Goal: Communication & Community: Answer question/provide support

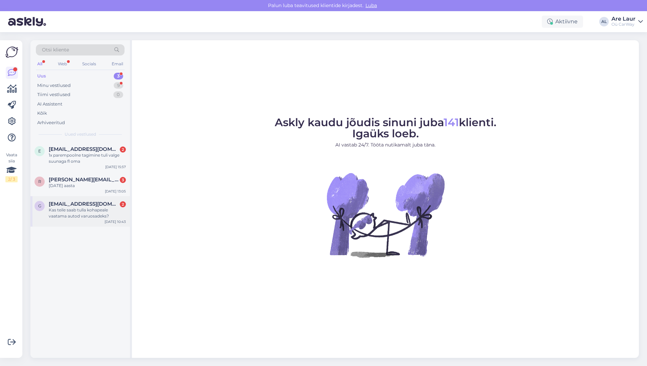
click at [66, 212] on div "Kas teile saab tulla kohapeale vaatama autod varuosadeks?" at bounding box center [87, 213] width 77 height 12
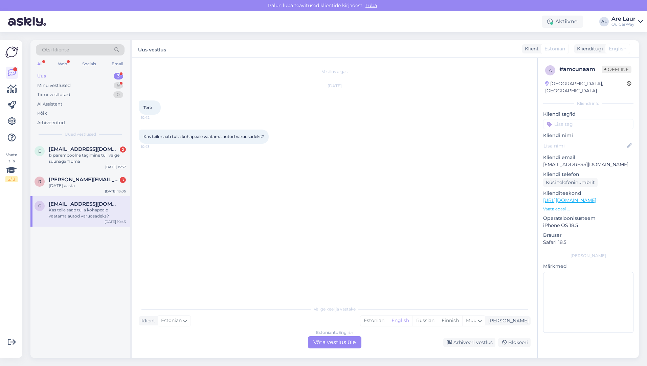
click at [328, 342] on div "Estonian to English Võta vestlus üle" at bounding box center [334, 342] width 53 height 12
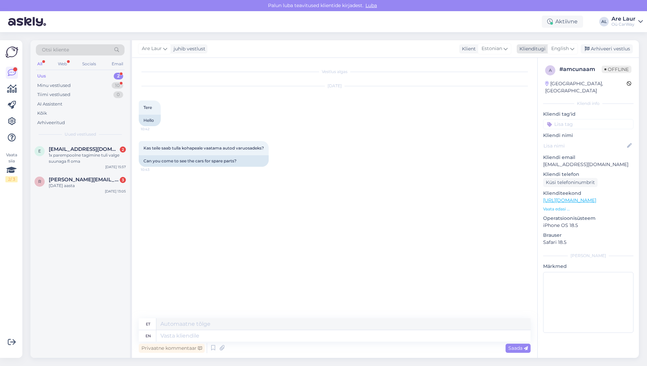
click at [563, 50] on span "English" at bounding box center [560, 48] width 18 height 7
type input "est"
click at [544, 76] on link "Estonian" at bounding box center [547, 78] width 74 height 11
click at [198, 333] on textarea at bounding box center [335, 334] width 392 height 14
click at [263, 335] on textarea "Tere, jah ikka saab E-R 10:00 - 18:00," at bounding box center [335, 334] width 392 height 14
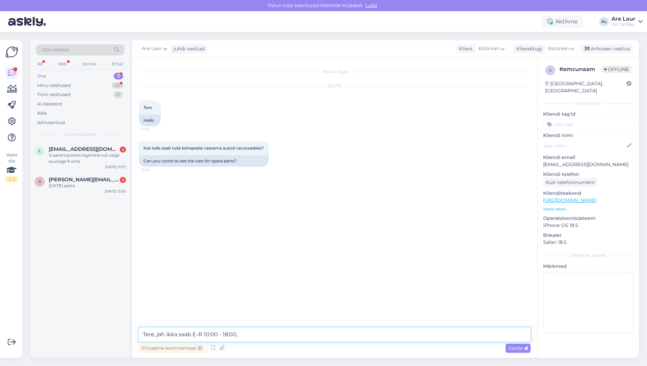
paste textarea "Vetka Talu, [GEOGRAPHIC_DATA]"
click at [341, 337] on textarea "Tere, jah ikka saab E-R 10:00 - 18:00, [GEOGRAPHIC_DATA], [GEOGRAPHIC_DATA]," at bounding box center [335, 334] width 392 height 14
paste textarea "[PERSON_NAME] [GEOGRAPHIC_DATA] 75507"
type textarea "Tere, jah ikka saab E-R 10:00 - 18:00, [GEOGRAPHIC_DATA], [GEOGRAPHIC_DATA][PER…"
click at [518, 345] on span "Saada" at bounding box center [518, 348] width 20 height 6
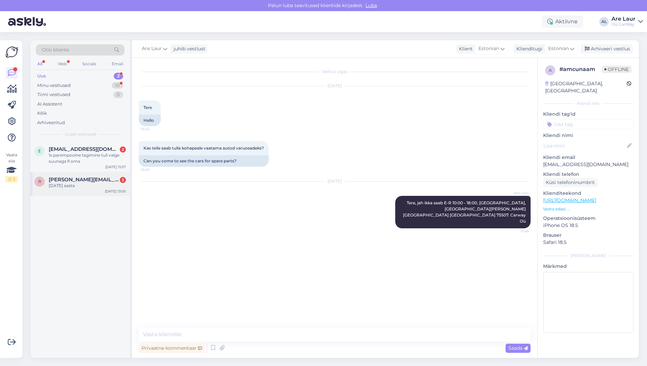
click at [83, 186] on div "[DATE] aasta" at bounding box center [87, 186] width 77 height 6
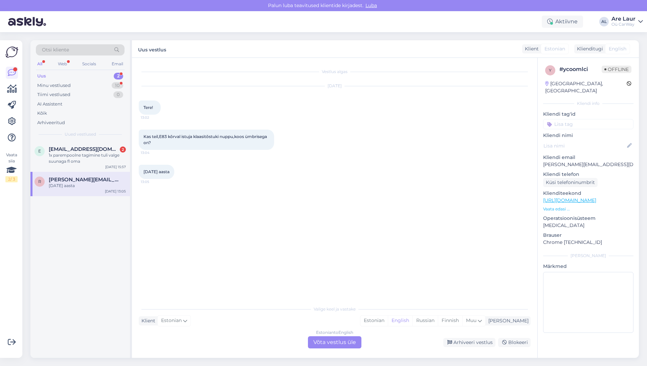
click at [334, 338] on div "Estonian to English Võta vestlus üle" at bounding box center [334, 342] width 53 height 12
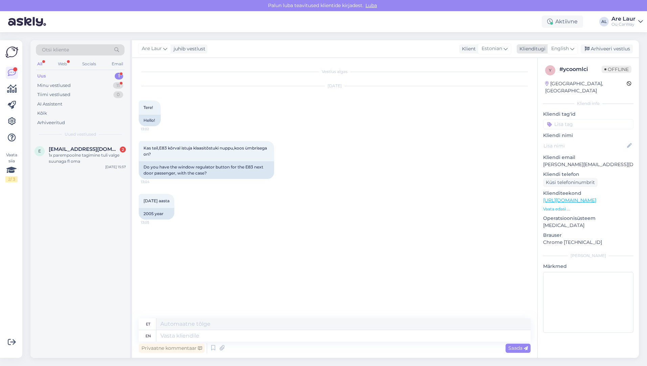
click at [557, 50] on span "English" at bounding box center [560, 48] width 18 height 7
click at [539, 81] on link "Estonian" at bounding box center [547, 78] width 74 height 11
click at [208, 335] on textarea at bounding box center [335, 334] width 392 height 14
type textarea "Tere, Jah on olemas 15€ E-R 10:00 - 18:00"
click at [517, 348] on span "Saada" at bounding box center [518, 348] width 20 height 6
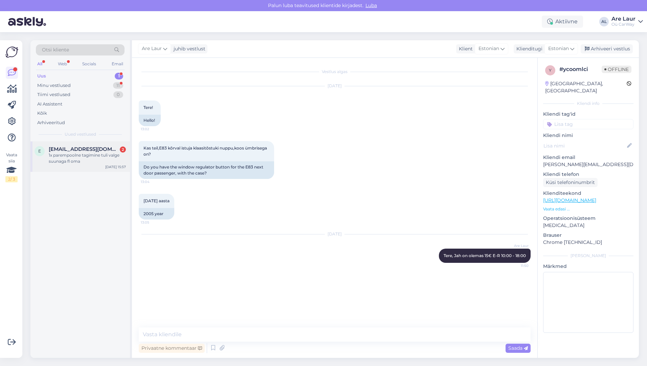
click at [80, 154] on div "1x parempoolne tagimine tuli valge suunaga fl oma" at bounding box center [87, 158] width 77 height 12
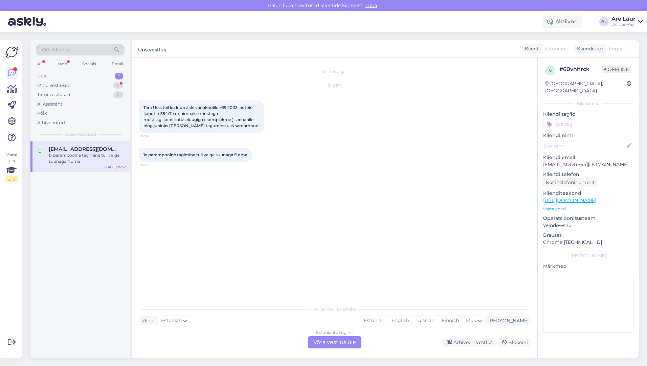
click at [325, 343] on div "Estonian to English Võta vestlus üle" at bounding box center [334, 342] width 53 height 12
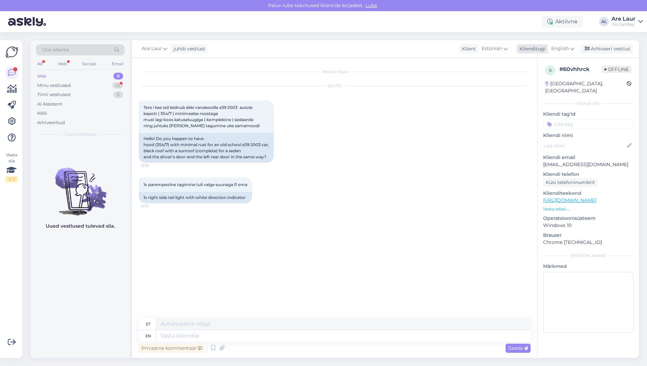
click at [560, 48] on span "English" at bounding box center [560, 48] width 18 height 7
click at [539, 81] on link "Estonian" at bounding box center [547, 78] width 74 height 11
click at [208, 337] on textarea at bounding box center [335, 334] width 392 height 14
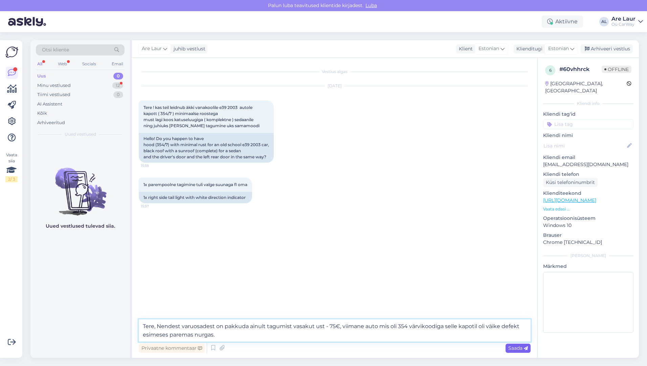
type textarea "Tere, Nendest varuosadest on pakkuda ainult tagumist vasakut ust - 75€, viimane…"
click at [510, 348] on span "Saada" at bounding box center [518, 348] width 20 height 6
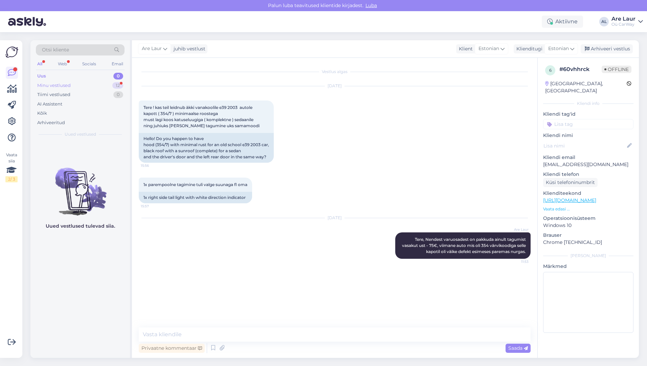
click at [58, 85] on div "Minu vestlused" at bounding box center [53, 85] width 33 height 7
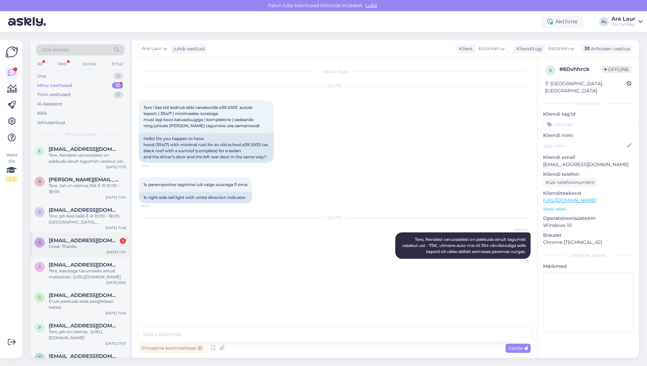
click at [77, 241] on span "[EMAIL_ADDRESS][DOMAIN_NAME]" at bounding box center [84, 240] width 70 height 6
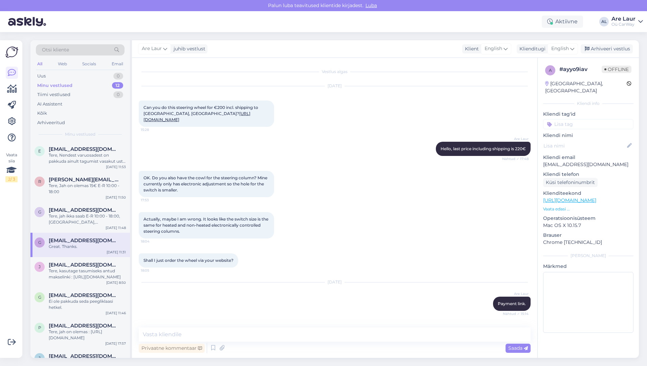
scroll to position [374, 0]
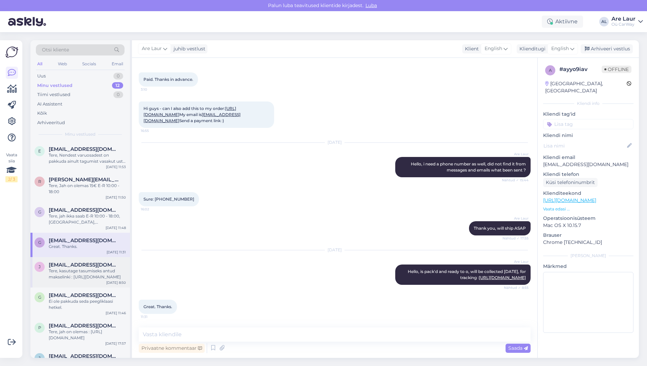
click at [75, 266] on span "[EMAIL_ADDRESS][DOMAIN_NAME]" at bounding box center [84, 265] width 70 height 6
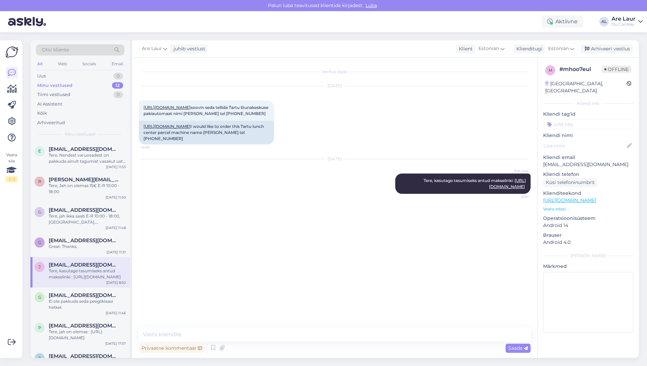
scroll to position [0, 0]
